Goal: Information Seeking & Learning: Find specific fact

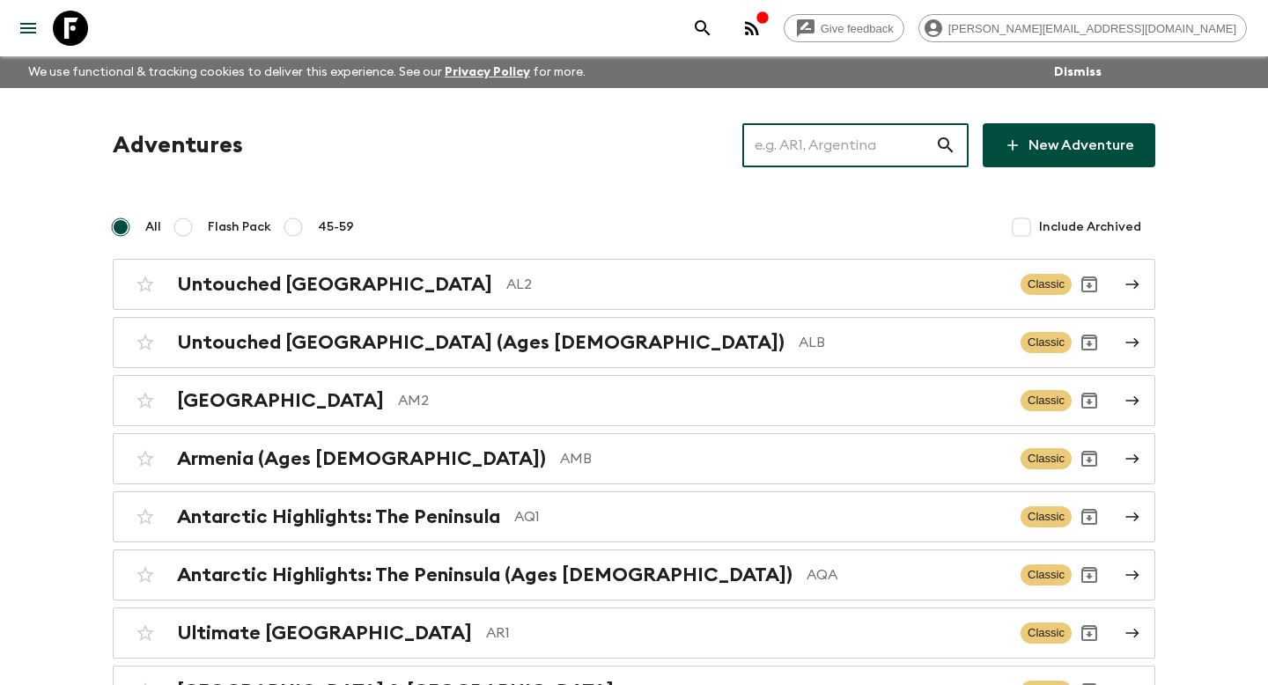
click at [793, 138] on input "text" at bounding box center [838, 145] width 193 height 49
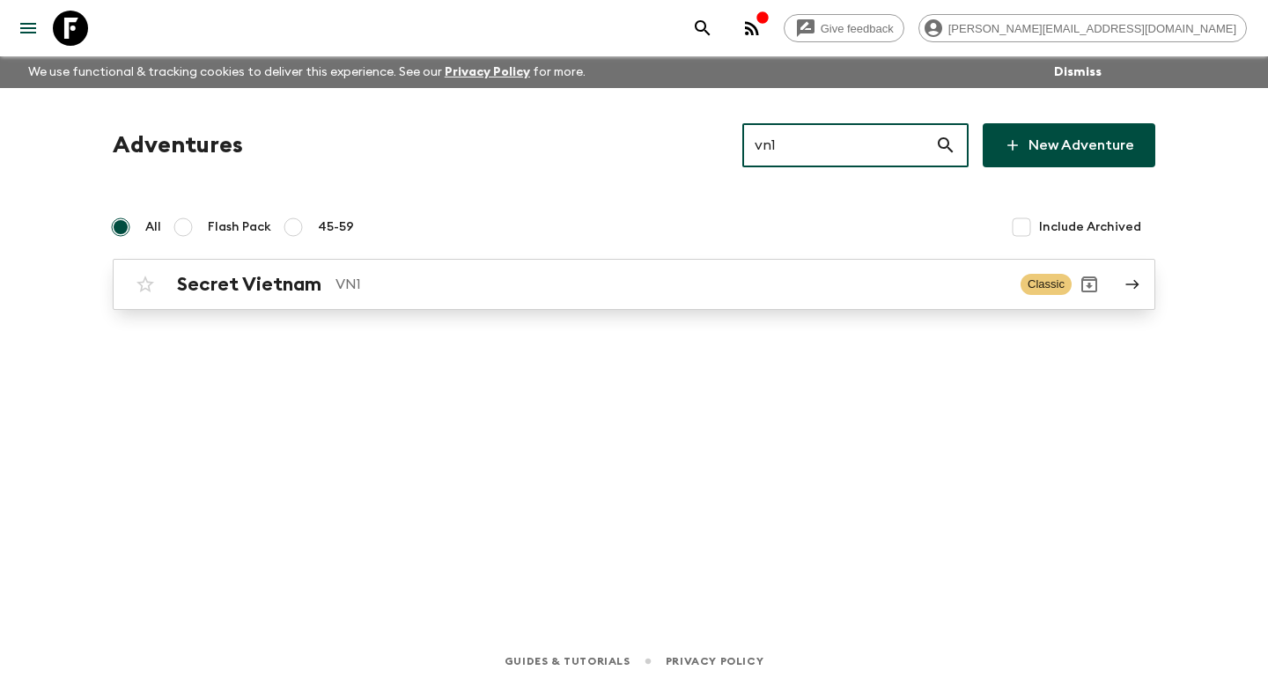
type input "vn1"
click at [614, 276] on p "VN1" at bounding box center [670, 284] width 671 height 21
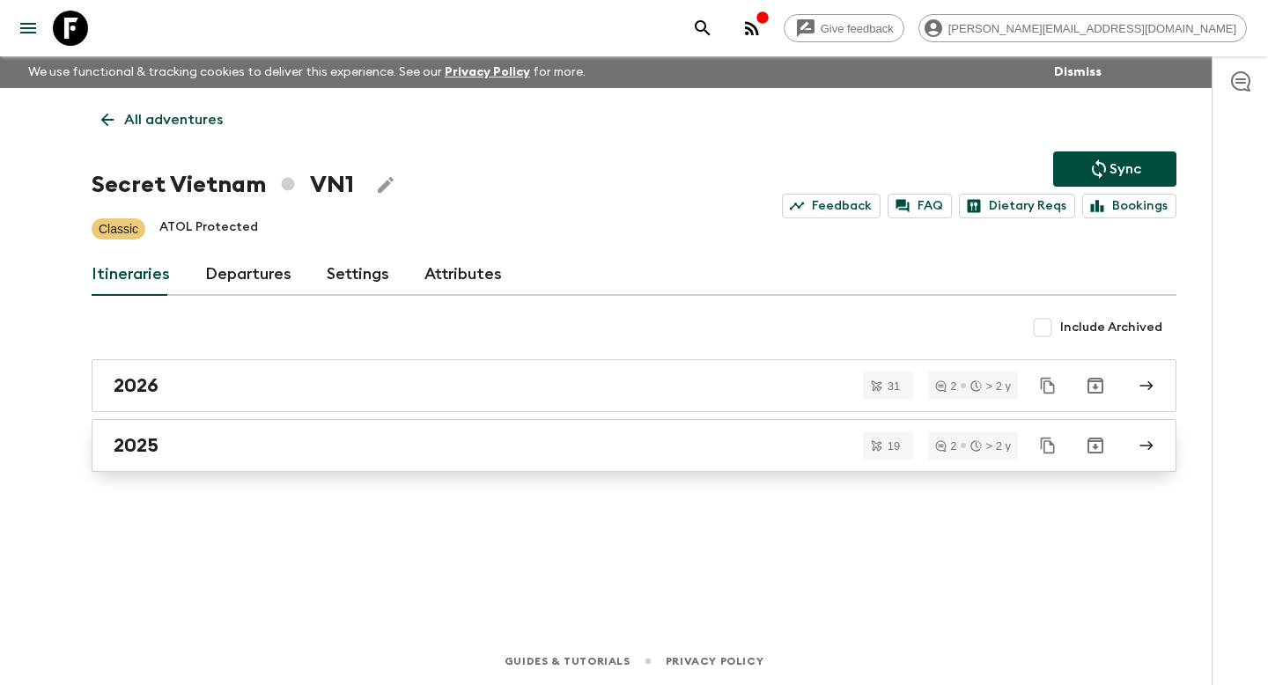
click at [224, 471] on link "2025" at bounding box center [634, 445] width 1085 height 53
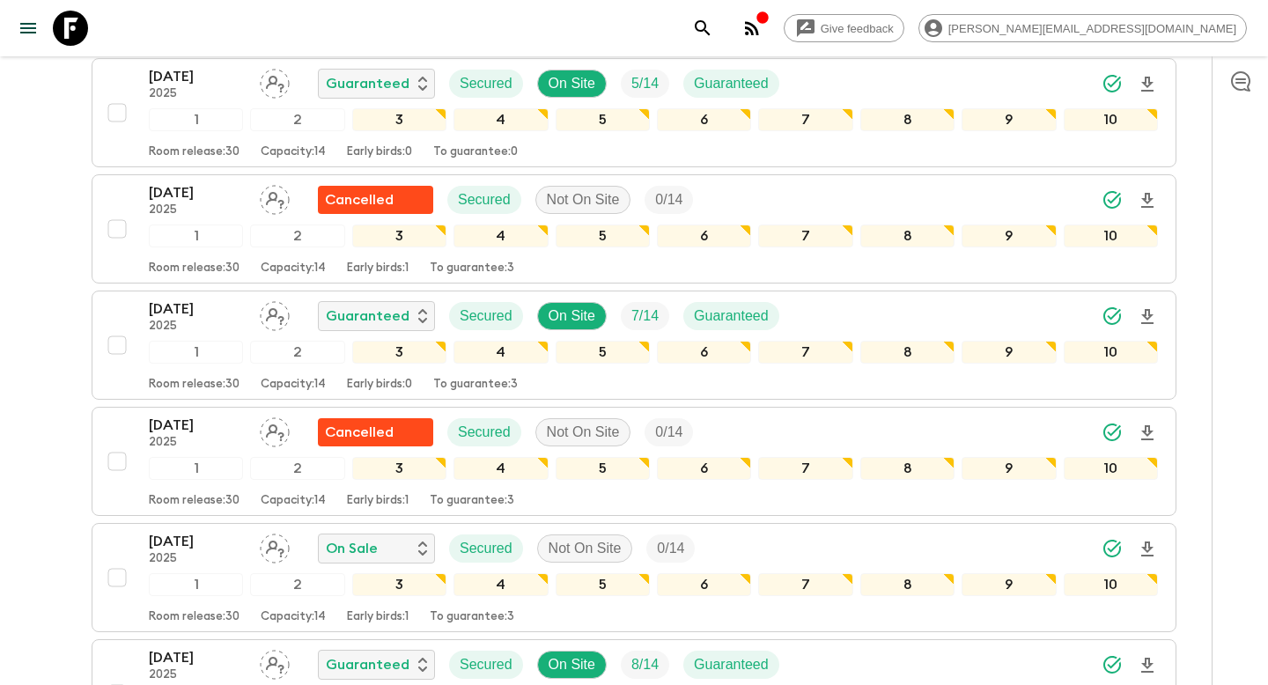
scroll to position [1202, 0]
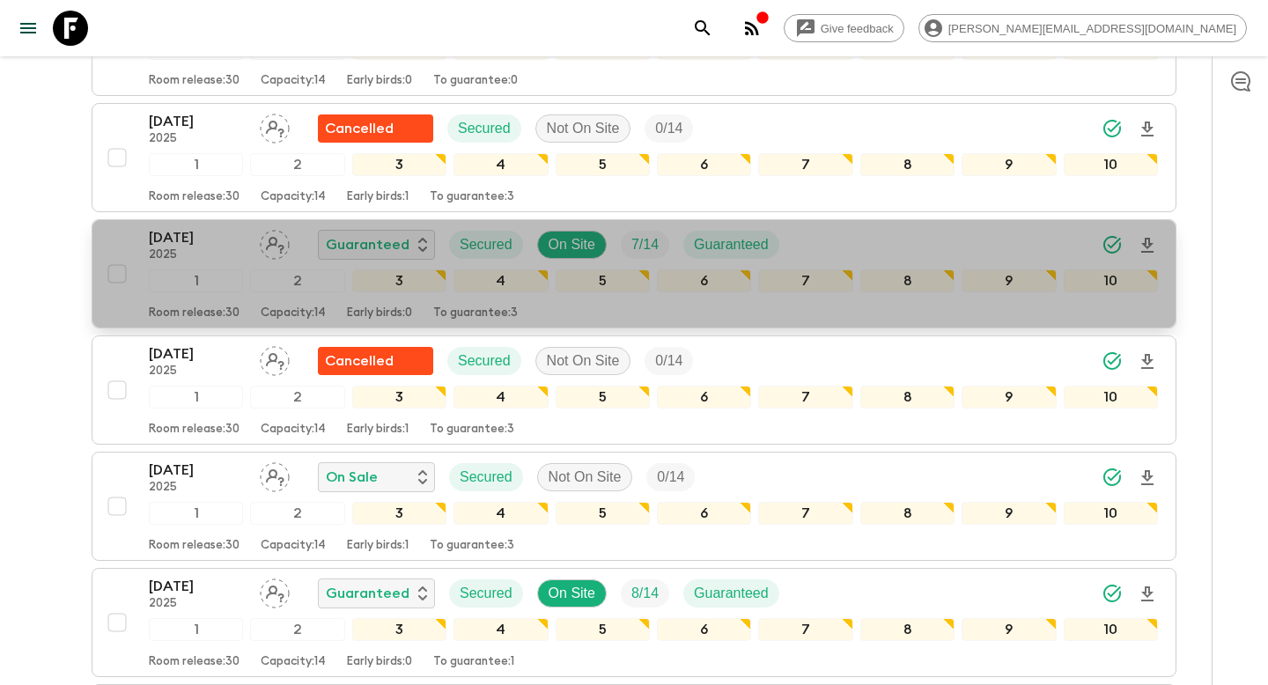
click at [315, 309] on p "Capacity: 14" at bounding box center [293, 313] width 65 height 14
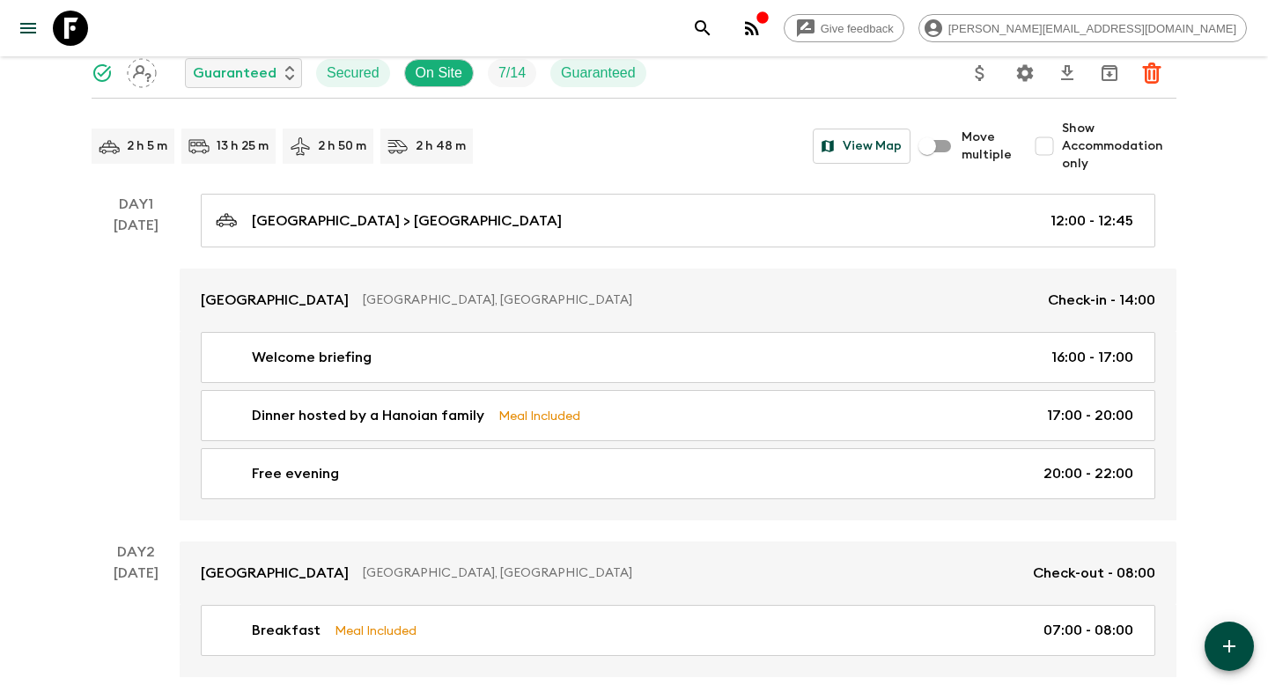
scroll to position [232, 0]
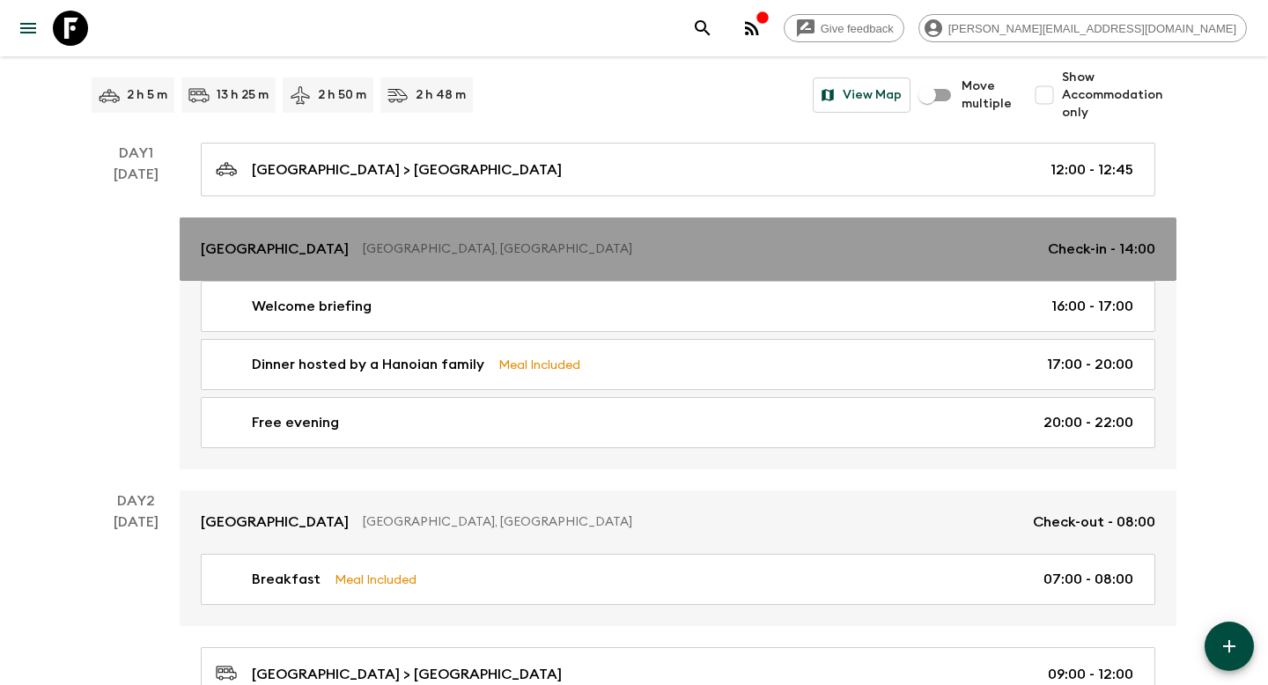
click at [600, 236] on link "[GEOGRAPHIC_DATA], [GEOGRAPHIC_DATA] Check-in - 14:00" at bounding box center [678, 248] width 997 height 63
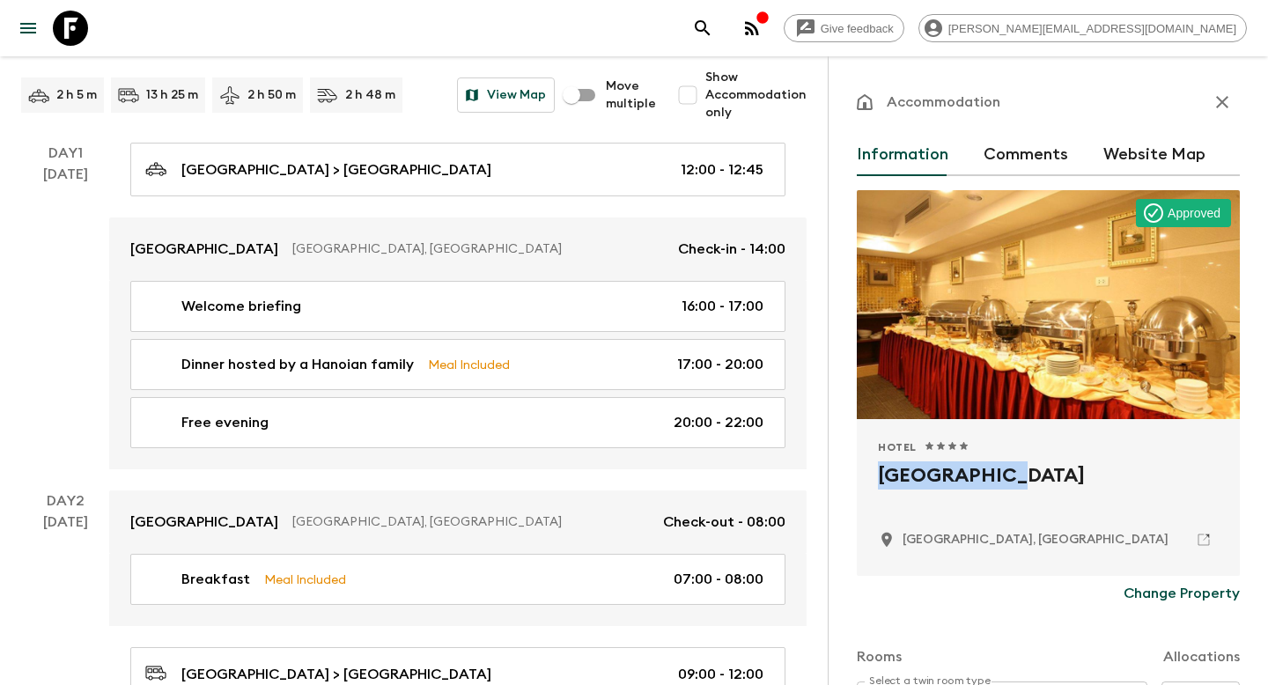
drag, startPoint x: 990, startPoint y: 477, endPoint x: 844, endPoint y: 464, distance: 145.9
click at [845, 468] on div "Accommodation Information Comments Website Map Approved Hotel 1 Star 2 Stars 3 …" at bounding box center [1048, 398] width 440 height 685
copy h2 "[GEOGRAPHIC_DATA]"
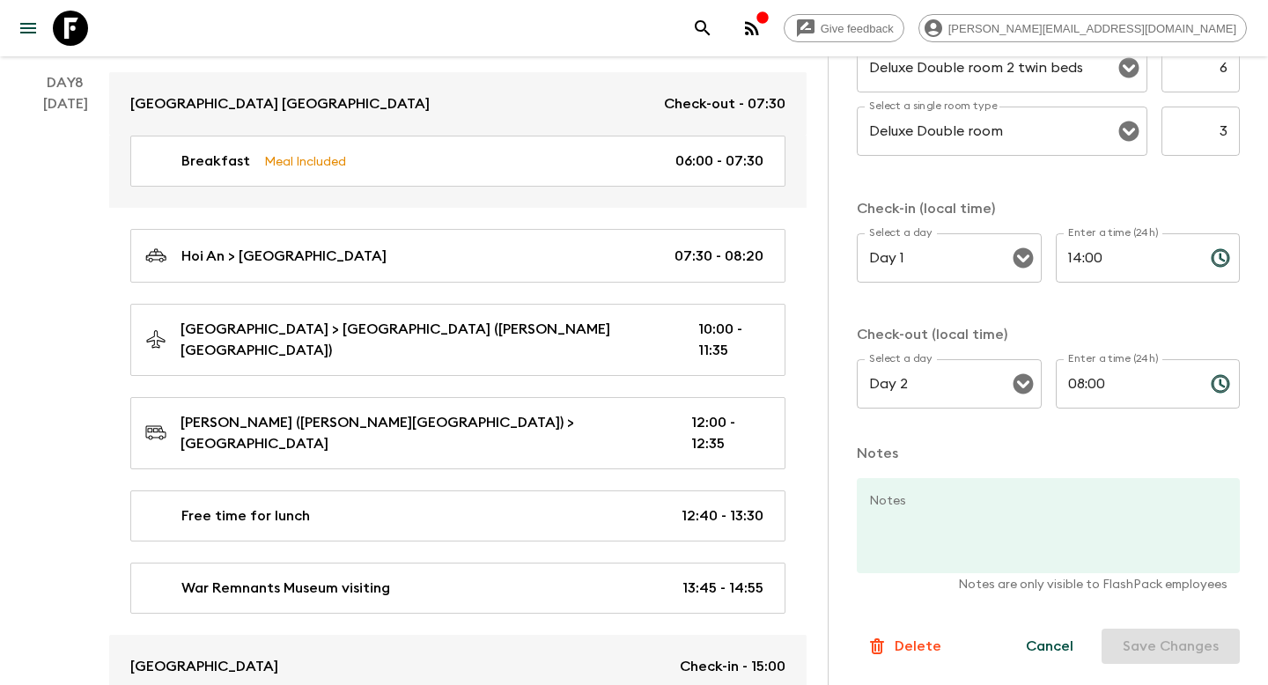
scroll to position [4715, 0]
